Goal: Information Seeking & Learning: Check status

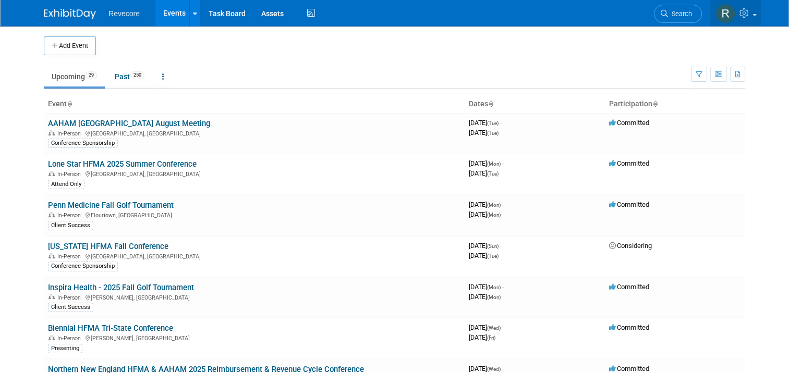
click at [761, 17] on link at bounding box center [735, 13] width 51 height 26
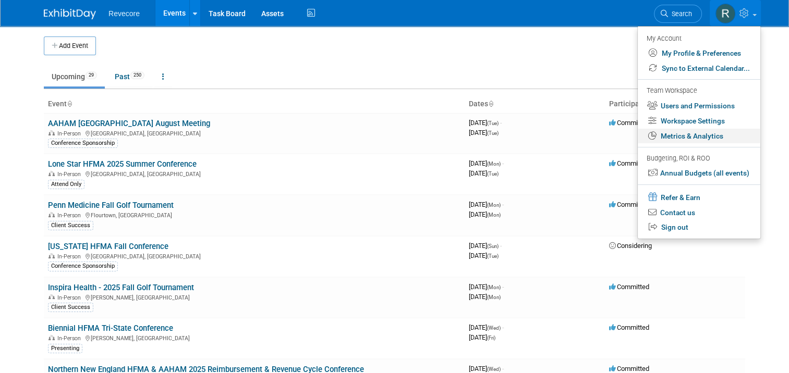
click at [731, 133] on link "Metrics & Analytics" at bounding box center [699, 136] width 123 height 15
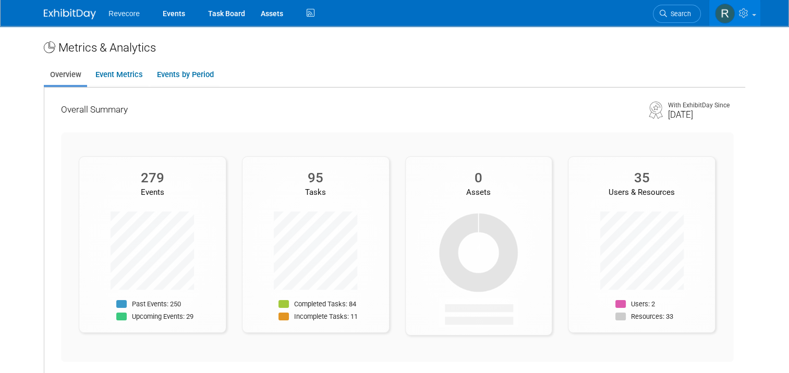
drag, startPoint x: 723, startPoint y: 106, endPoint x: 751, endPoint y: 107, distance: 28.7
click at [751, 107] on div "Metrics & Analytics Overview Event Metrics Events by Period Overall Summary Wit…" at bounding box center [394, 211] width 717 height 370
click at [250, 106] on div "Overall Summary" at bounding box center [351, 109] width 580 height 13
click at [105, 81] on link "Event Metrics" at bounding box center [118, 75] width 59 height 20
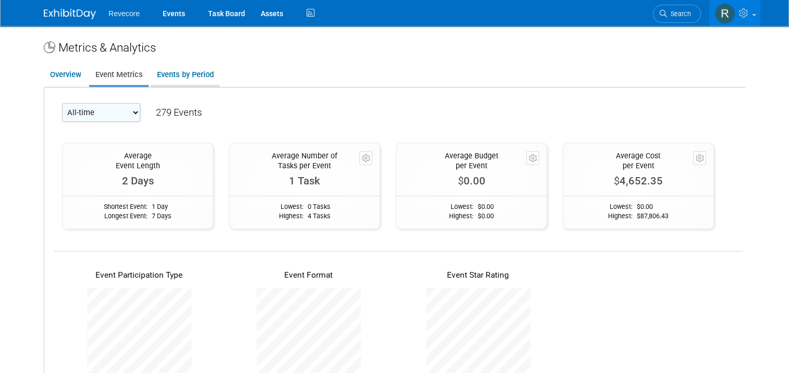
click at [172, 83] on link "Events by Period" at bounding box center [185, 75] width 69 height 20
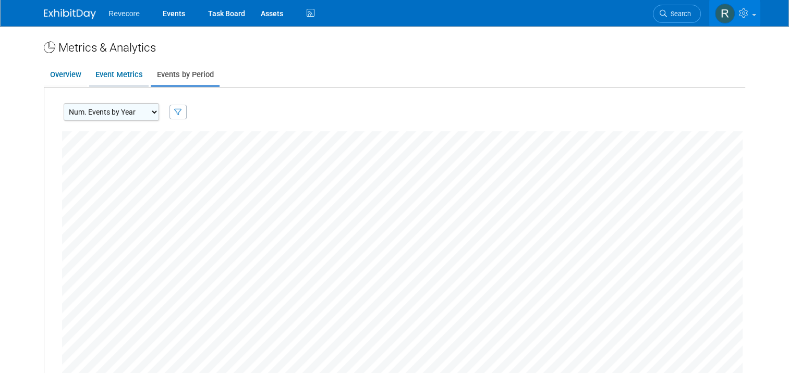
click at [119, 83] on link "Event Metrics" at bounding box center [118, 75] width 59 height 20
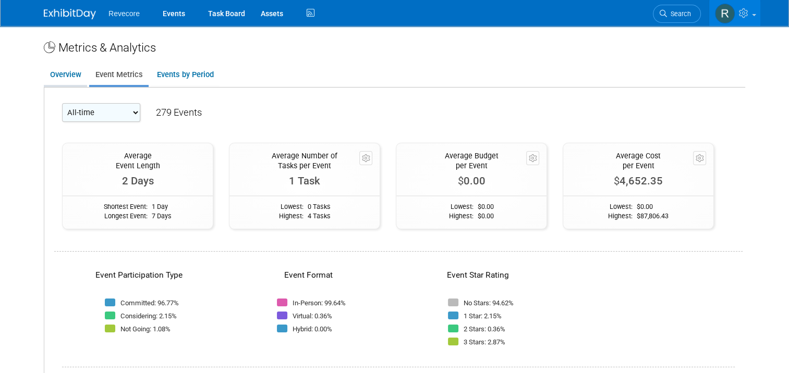
click at [54, 78] on link "Overview" at bounding box center [65, 75] width 43 height 20
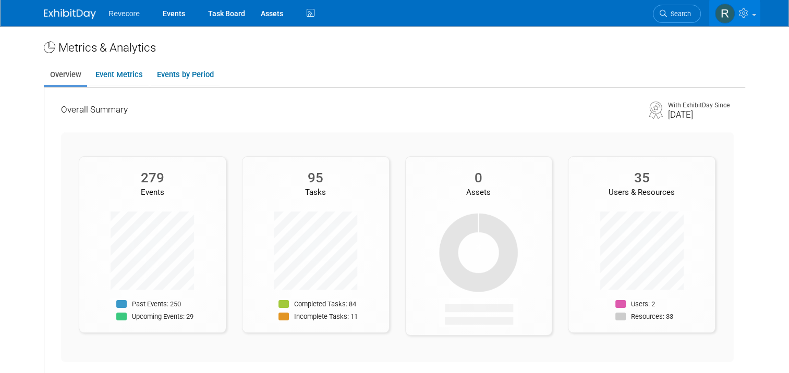
click at [663, 113] on img at bounding box center [655, 108] width 17 height 21
click at [116, 80] on link "Event Metrics" at bounding box center [118, 75] width 59 height 20
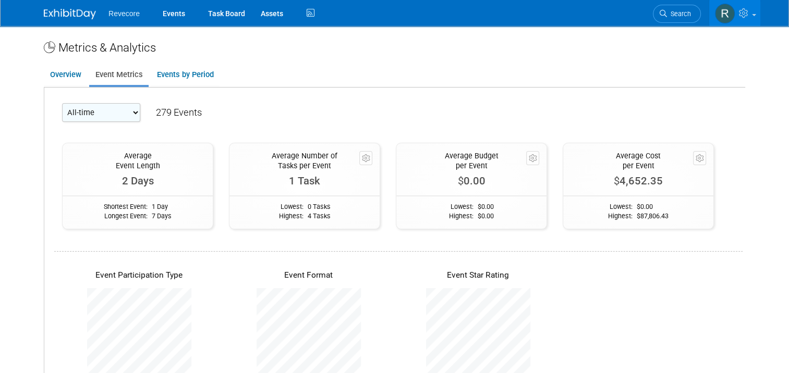
click at [113, 115] on select "All-time 2026 2025 2024 2023 2022" at bounding box center [101, 112] width 78 height 19
click at [62, 103] on select "All-time 2026 2025 2024 2023 2022" at bounding box center [101, 112] width 78 height 19
click at [125, 113] on select "All-time 2026 2025 2024 2023 2022" at bounding box center [101, 112] width 78 height 19
select select "2025"
click at [62, 103] on select "All-time 2026 2025 2024 2023 2022" at bounding box center [101, 112] width 78 height 19
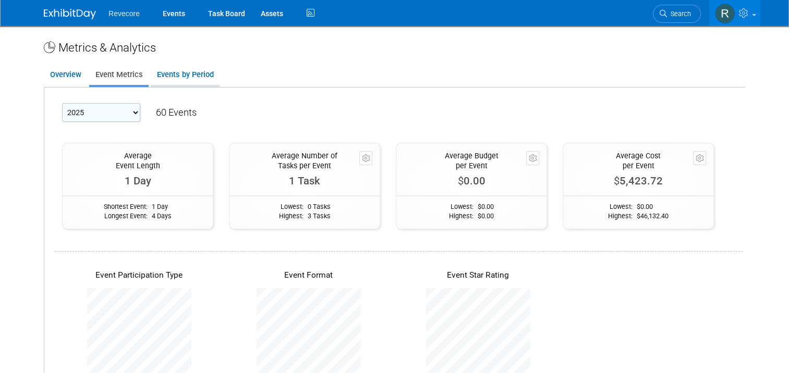
click at [186, 85] on li "Events by Period" at bounding box center [185, 76] width 69 height 22
click at [187, 79] on link "Events by Period" at bounding box center [185, 75] width 69 height 20
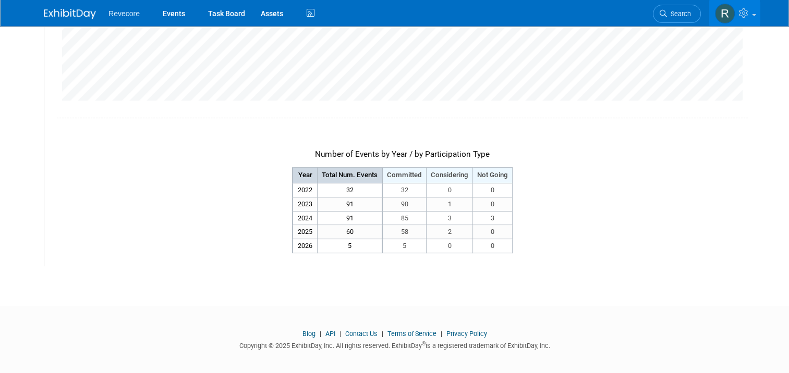
scroll to position [277, 0]
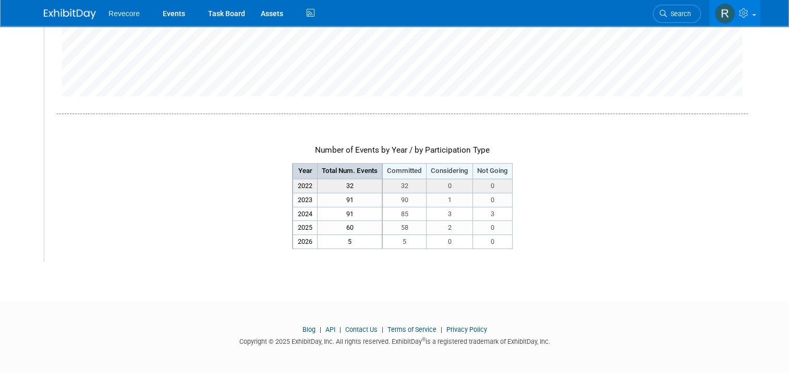
click at [339, 186] on td "32" at bounding box center [349, 186] width 65 height 14
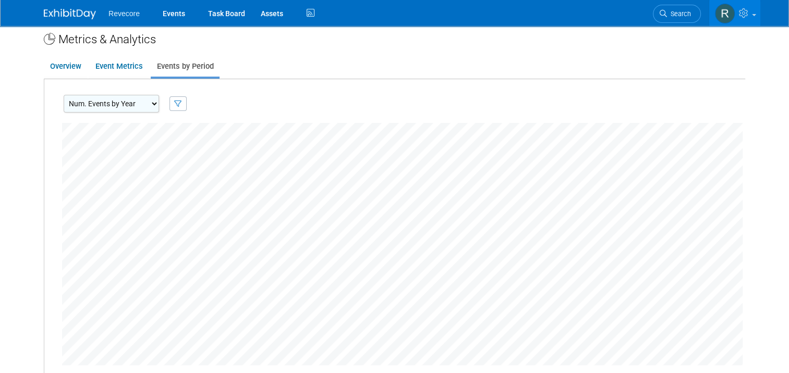
scroll to position [0, 0]
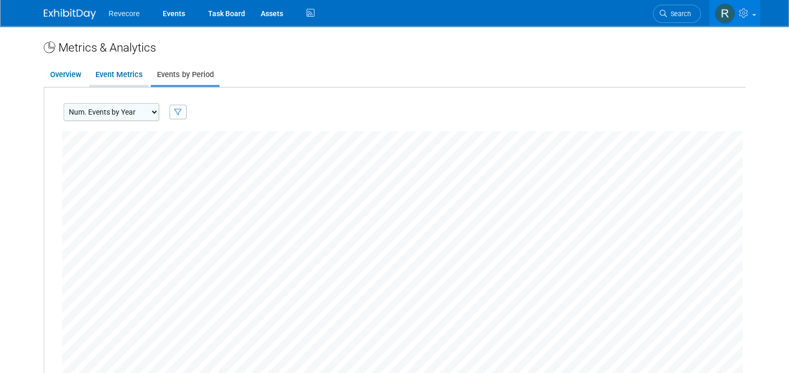
drag, startPoint x: 118, startPoint y: 79, endPoint x: 108, endPoint y: 79, distance: 9.4
click at [118, 79] on link "Event Metrics" at bounding box center [118, 75] width 59 height 20
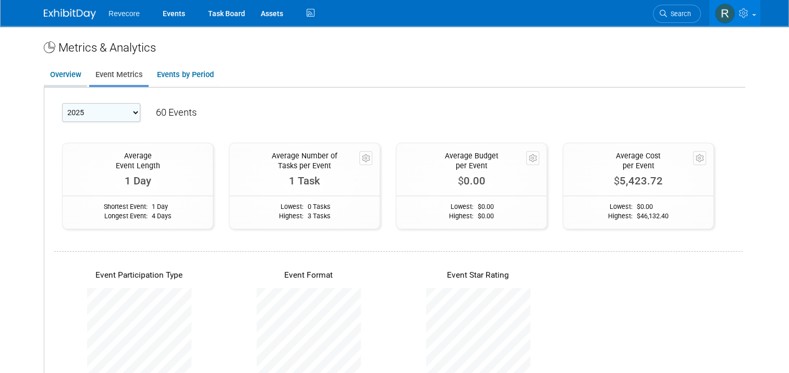
click at [67, 80] on link "Overview" at bounding box center [65, 75] width 43 height 20
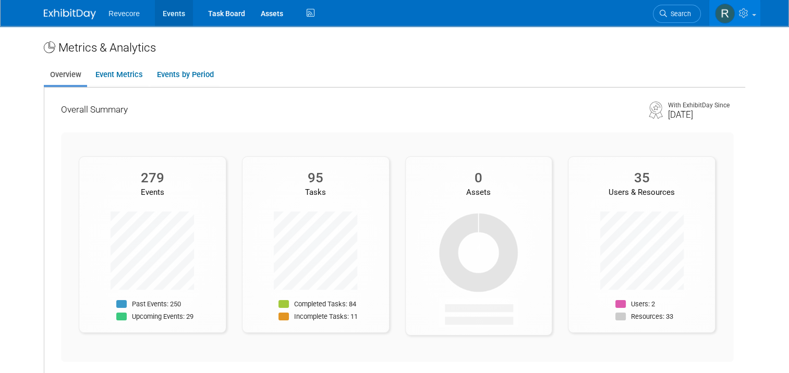
click at [156, 13] on link "Events" at bounding box center [174, 13] width 38 height 26
